Goal: Task Accomplishment & Management: Complete application form

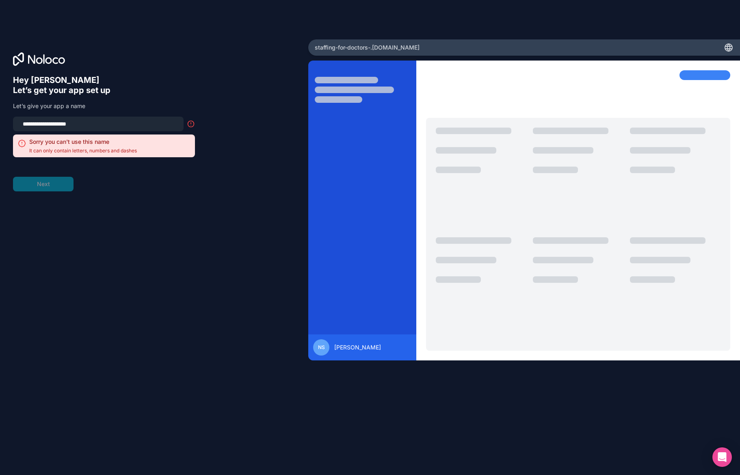
type input "**********"
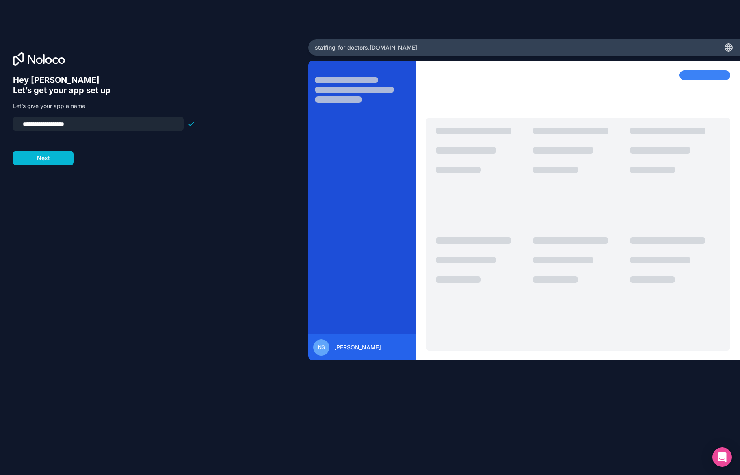
click button "Next" at bounding box center [43, 158] width 60 height 15
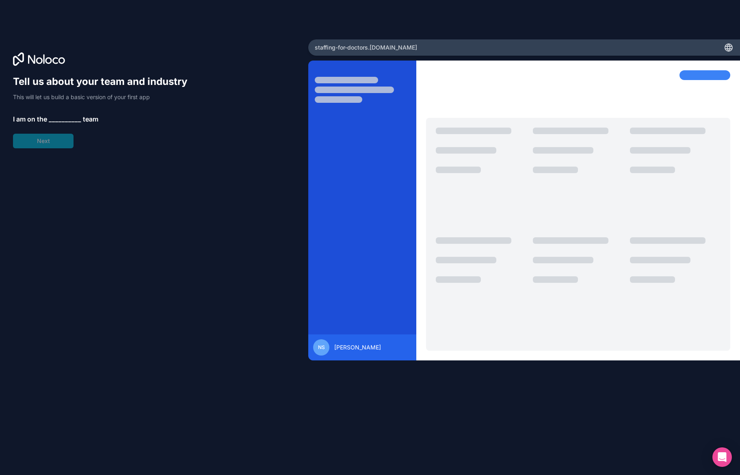
click at [57, 119] on span "__________" at bounding box center [65, 119] width 32 height 10
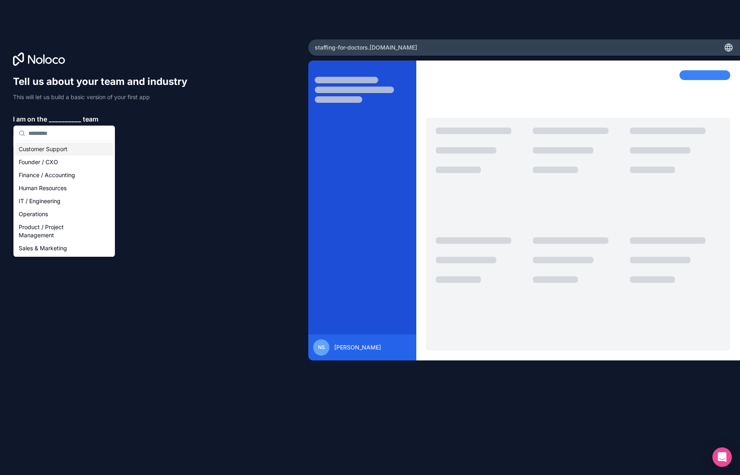
click at [39, 154] on div "Customer Support" at bounding box center [63, 148] width 97 height 13
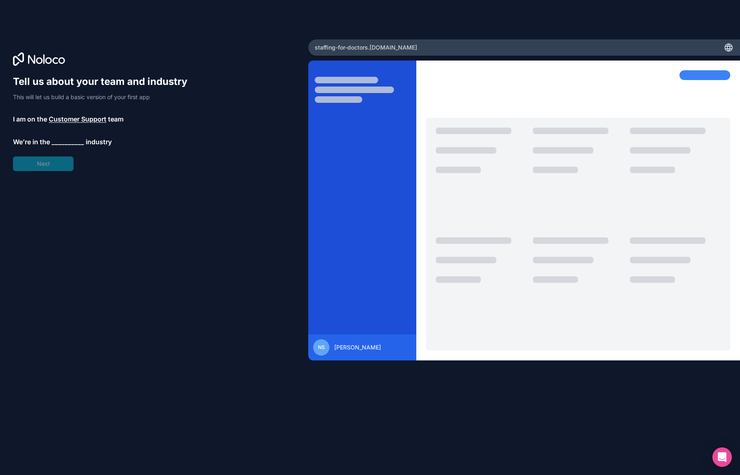
click at [57, 142] on span "__________" at bounding box center [68, 142] width 32 height 10
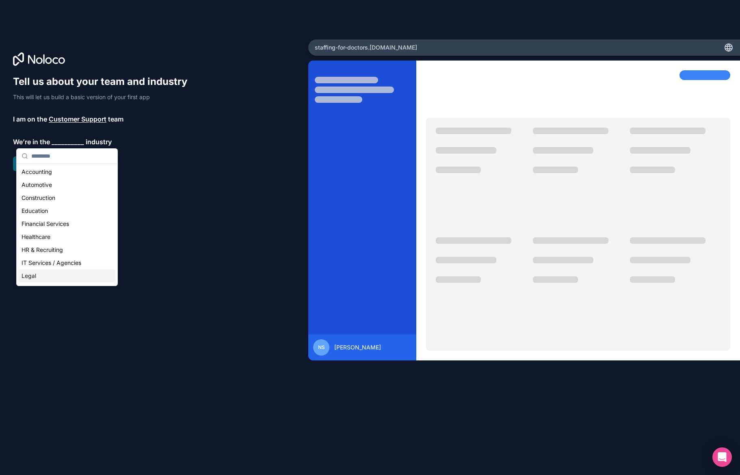
click at [51, 271] on div "Legal" at bounding box center [66, 275] width 97 height 13
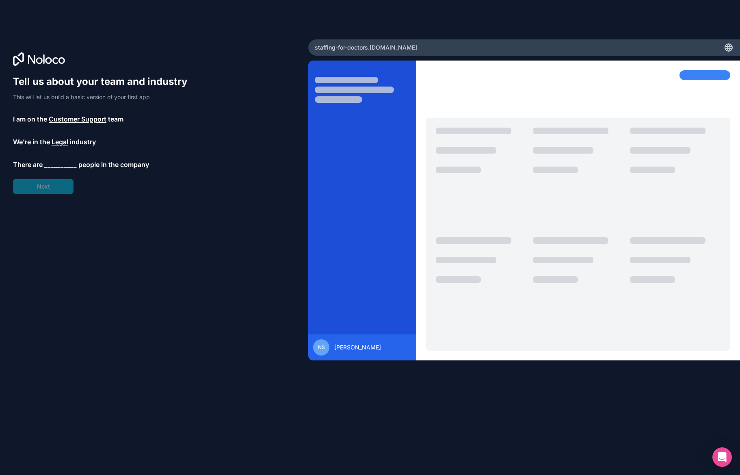
click at [55, 166] on span "__________" at bounding box center [60, 165] width 32 height 10
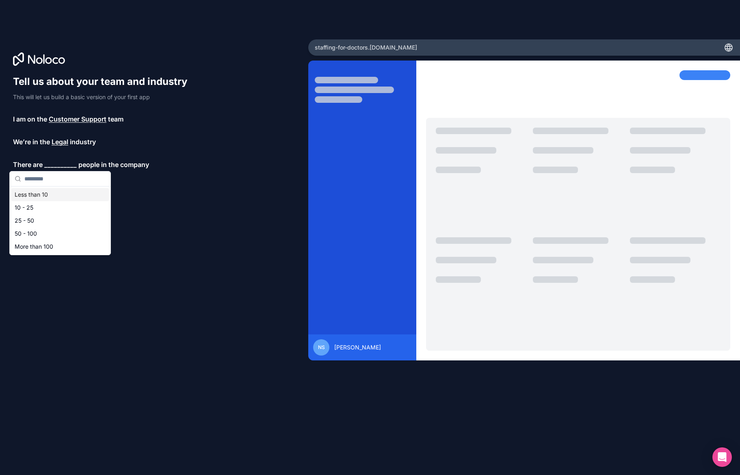
click at [68, 193] on div "Less than 10" at bounding box center [59, 194] width 97 height 13
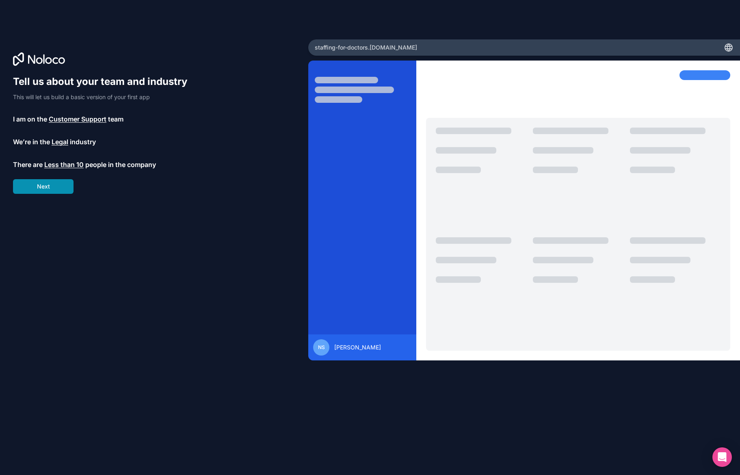
click at [60, 184] on button "Next" at bounding box center [43, 186] width 60 height 15
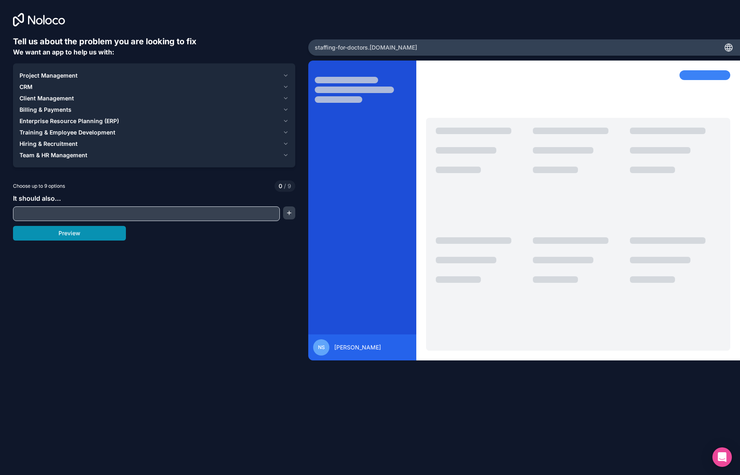
click at [78, 236] on button "Preview" at bounding box center [69, 233] width 113 height 15
click at [71, 96] on span "Client Management" at bounding box center [46, 98] width 54 height 8
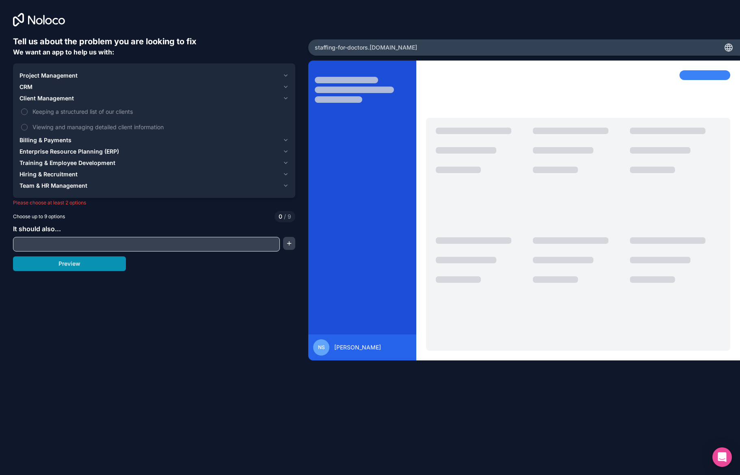
click at [88, 268] on button "Preview" at bounding box center [69, 263] width 113 height 15
click at [91, 265] on button "Preview" at bounding box center [69, 263] width 113 height 15
click at [56, 120] on label "Viewing and managing detailed client information" at bounding box center [153, 126] width 269 height 15
click at [28, 124] on button "Viewing and managing detailed client information" at bounding box center [24, 127] width 6 height 6
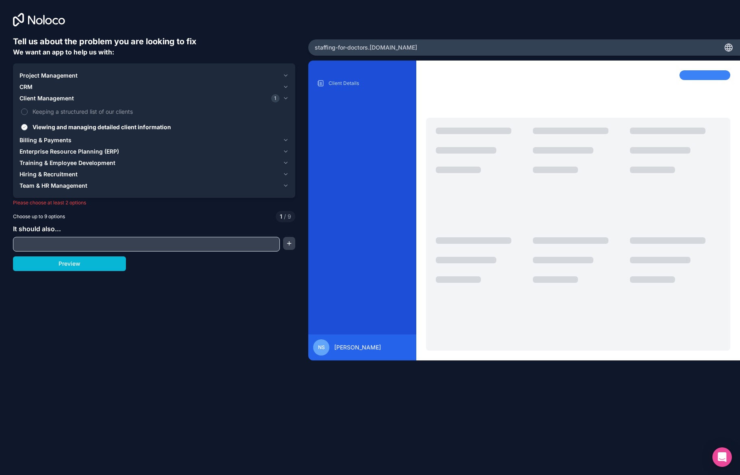
drag, startPoint x: 59, startPoint y: 112, endPoint x: 56, endPoint y: 127, distance: 16.1
click at [59, 112] on span "Keeping a structured list of our clients" at bounding box center [159, 111] width 255 height 9
click at [28, 112] on button "Keeping a structured list of our clients" at bounding box center [24, 111] width 6 height 6
click at [56, 139] on span "Billing & Payments" at bounding box center [45, 140] width 52 height 8
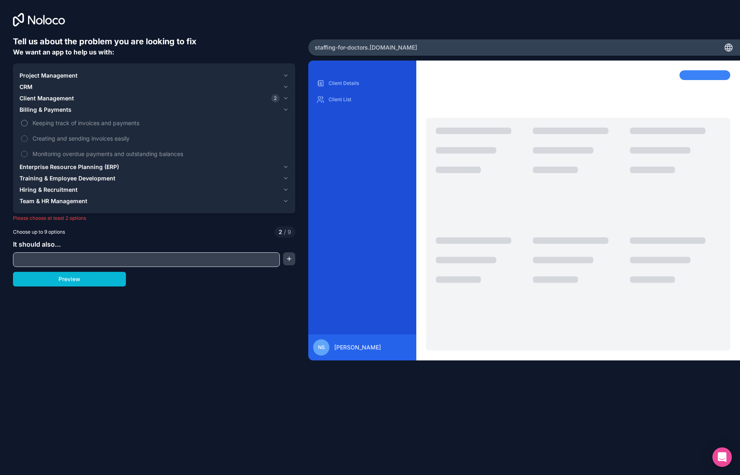
drag, startPoint x: 58, startPoint y: 121, endPoint x: 58, endPoint y: 128, distance: 6.5
click at [58, 122] on span "Keeping track of invoices and payments" at bounding box center [159, 123] width 255 height 9
click at [28, 122] on button "Keeping track of invoices and payments" at bounding box center [24, 123] width 6 height 6
drag, startPoint x: 58, startPoint y: 139, endPoint x: 58, endPoint y: 146, distance: 6.9
click at [58, 141] on span "Creating and sending invoices easily" at bounding box center [159, 138] width 255 height 9
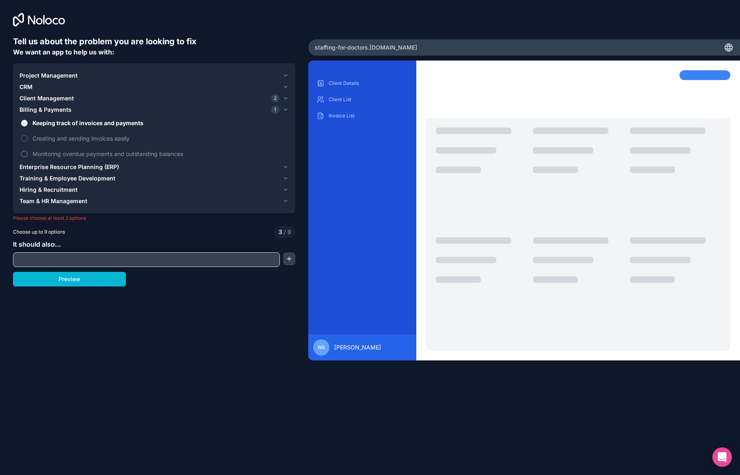
click at [28, 141] on button "Creating and sending invoices easily" at bounding box center [24, 138] width 6 height 6
click at [58, 150] on span "Monitoring overdue payments and outstanding balances" at bounding box center [159, 153] width 255 height 9
click at [28, 151] on button "Monitoring overdue payments and outstanding balances" at bounding box center [24, 154] width 6 height 6
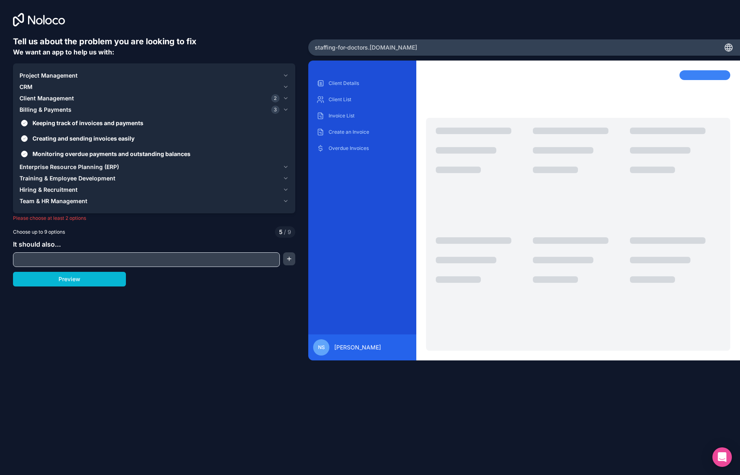
click at [67, 278] on button "Preview" at bounding box center [69, 279] width 113 height 15
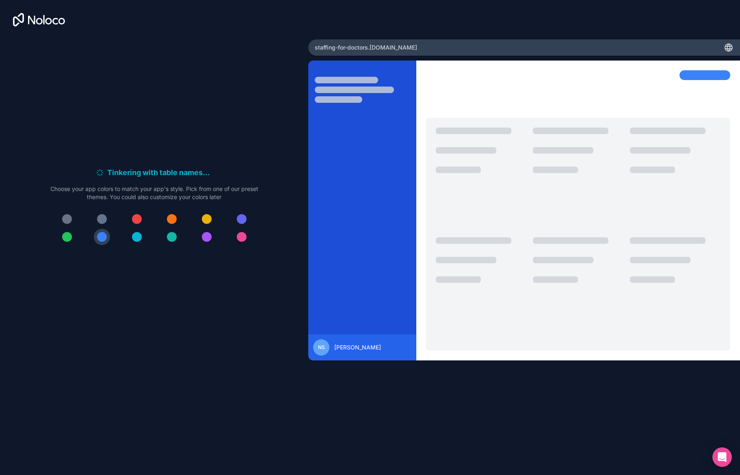
click at [137, 219] on div at bounding box center [137, 219] width 10 height 10
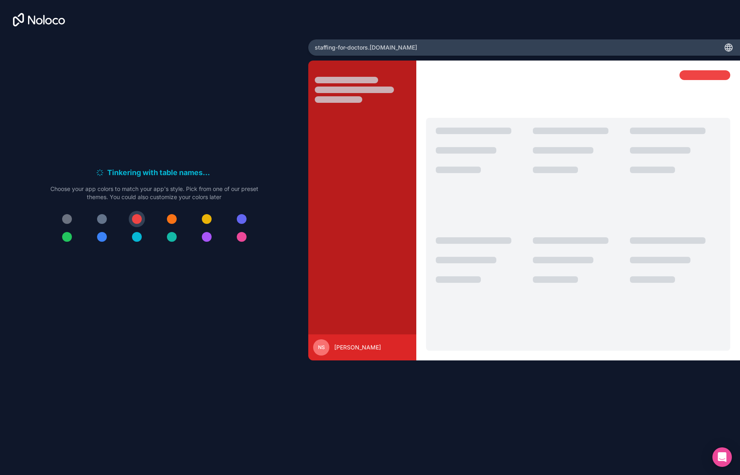
click at [182, 218] on div at bounding box center [154, 228] width 208 height 34
drag, startPoint x: 170, startPoint y: 221, endPoint x: 143, endPoint y: 227, distance: 27.3
click at [170, 221] on div at bounding box center [172, 219] width 10 height 10
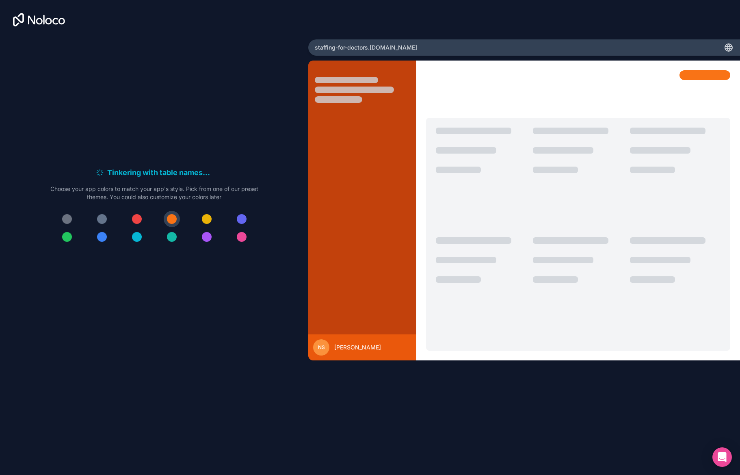
click at [101, 236] on div at bounding box center [102, 237] width 10 height 10
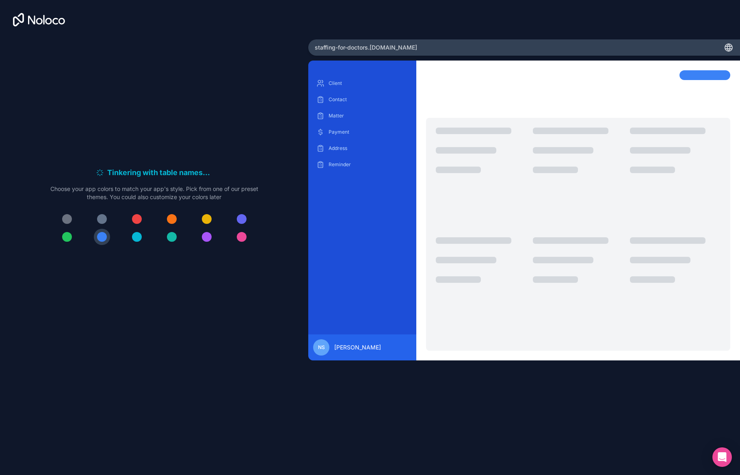
click at [242, 218] on div at bounding box center [242, 219] width 10 height 10
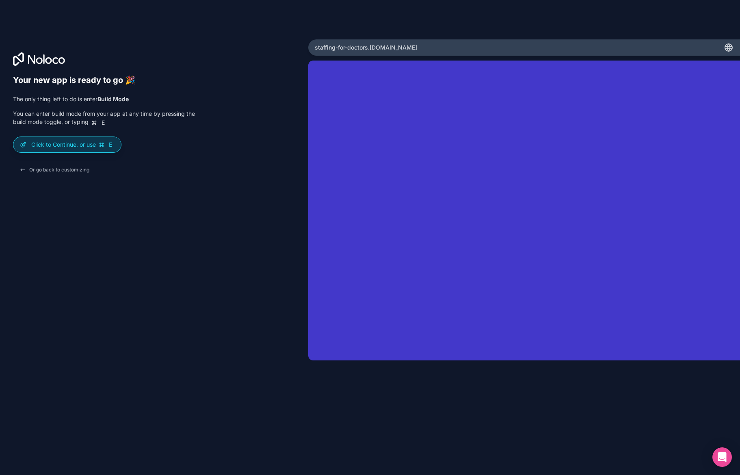
click at [73, 143] on p "Click to Continue, or use E" at bounding box center [72, 144] width 83 height 8
